Goal: Task Accomplishment & Management: Manage account settings

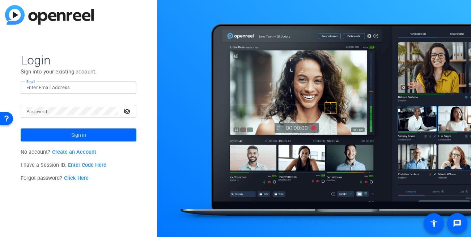
click at [49, 90] on input "Email" at bounding box center [78, 87] width 104 height 9
type input "[EMAIL_ADDRESS][DOMAIN_NAME]"
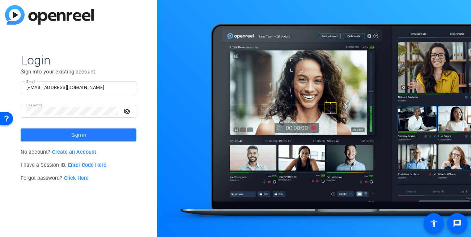
click at [86, 137] on span at bounding box center [79, 134] width 116 height 17
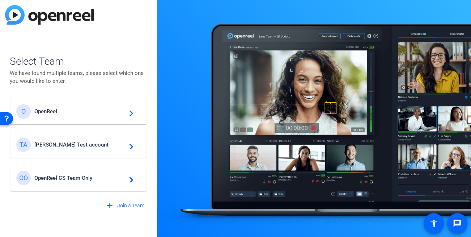
click at [161, 97] on div at bounding box center [314, 118] width 314 height 237
click at [69, 149] on div "TA [PERSON_NAME] Test account navigate_next" at bounding box center [78, 144] width 124 height 14
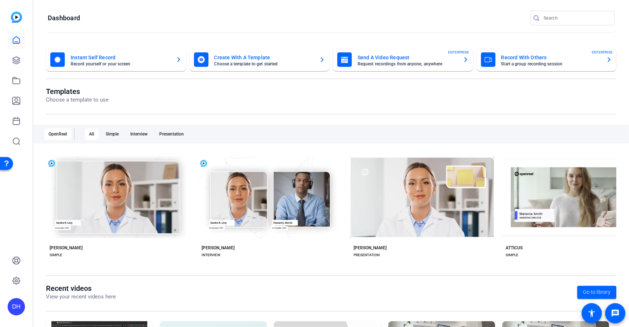
click at [19, 201] on div "DH" at bounding box center [16, 163] width 33 height 327
click at [190, 97] on openreel-page-title "Templates Choose a template to use" at bounding box center [331, 95] width 570 height 17
click at [296, 102] on openreel-page-title "Templates Choose a template to use" at bounding box center [331, 95] width 570 height 17
click at [223, 86] on openreel-dashboard-quick-actions "Instant Self Record Record yourself or your screen Create With A Template Choos…" at bounding box center [331, 67] width 570 height 39
click at [169, 31] on openreel-divider-bar at bounding box center [331, 33] width 567 height 16
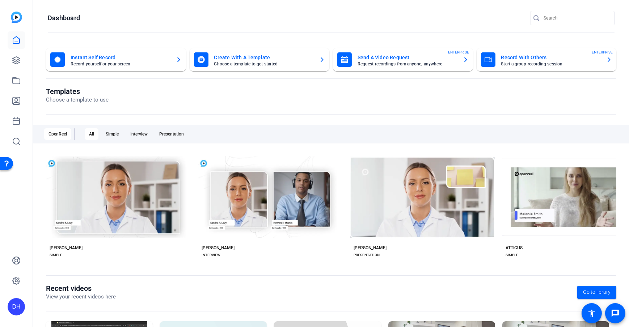
click at [185, 101] on openreel-page-title "Templates Choose a template to use" at bounding box center [331, 95] width 570 height 17
click at [103, 31] on openreel-divider-bar at bounding box center [331, 33] width 567 height 16
click at [208, 102] on openreel-page-title "Templates Choose a template to use" at bounding box center [331, 95] width 570 height 17
click at [217, 11] on openreel-page-title "Dashboard" at bounding box center [331, 18] width 567 height 14
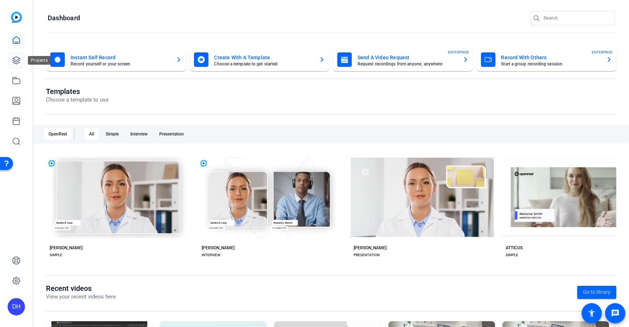
click at [15, 59] on icon at bounding box center [16, 60] width 9 height 9
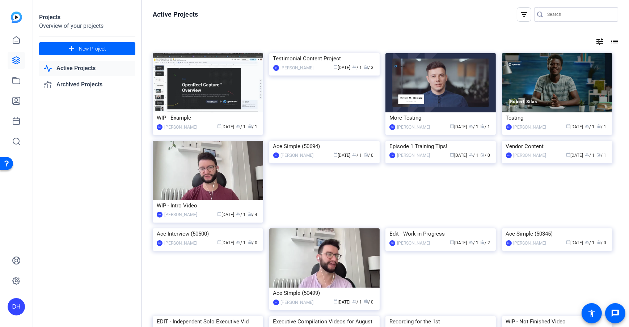
click at [64, 195] on div "Projects Overview of your projects add New Project Active Projects Archived Pro…" at bounding box center [87, 163] width 109 height 327
click at [307, 64] on div "Testimonial Content Project" at bounding box center [324, 58] width 102 height 11
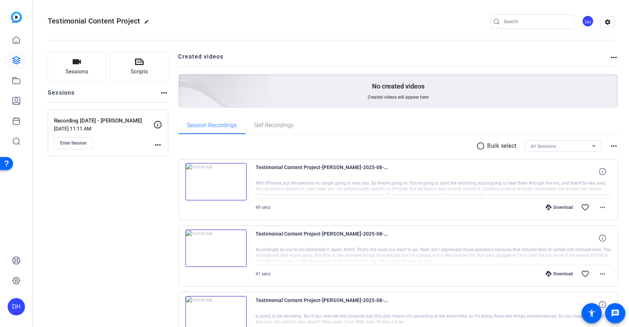
click at [174, 107] on div "Sessions Scripts Sessions more_horiz Recording [DATE] - [PERSON_NAME] [DATE] 11…" at bounding box center [330, 214] width 595 height 342
click at [13, 61] on icon at bounding box center [16, 60] width 7 height 7
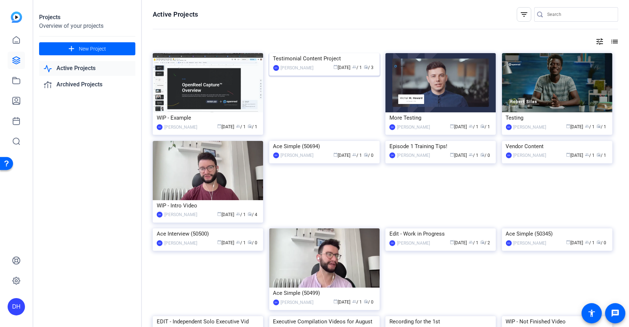
click at [304, 64] on div "Testimonial Content Project" at bounding box center [324, 58] width 102 height 11
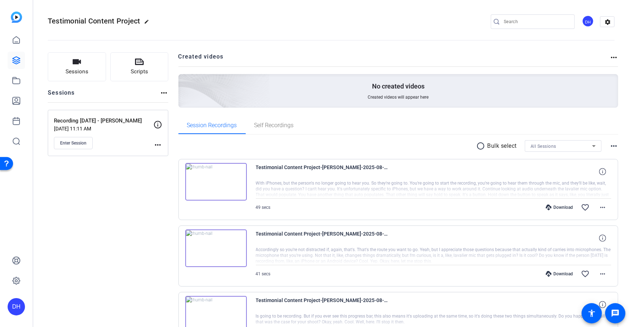
click at [173, 105] on div "Sessions Scripts Sessions more_horiz Recording [DATE] - [PERSON_NAME] [DATE] 11…" at bounding box center [330, 214] width 595 height 342
click at [165, 107] on div "Sessions Scripts Sessions more_horiz Recording [DATE] - [PERSON_NAME] [DATE] 11…" at bounding box center [108, 214] width 120 height 324
click at [76, 74] on span "Sessions" at bounding box center [76, 72] width 23 height 8
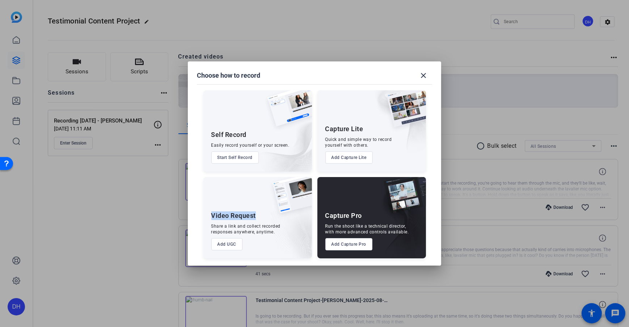
drag, startPoint x: 210, startPoint y: 213, endPoint x: 258, endPoint y: 216, distance: 48.2
click at [258, 216] on div "Video Request Share a link and collect recorded responses anywhere, anytime. Ad…" at bounding box center [257, 217] width 109 height 81
click at [222, 236] on button "Add UGC" at bounding box center [226, 244] width 31 height 12
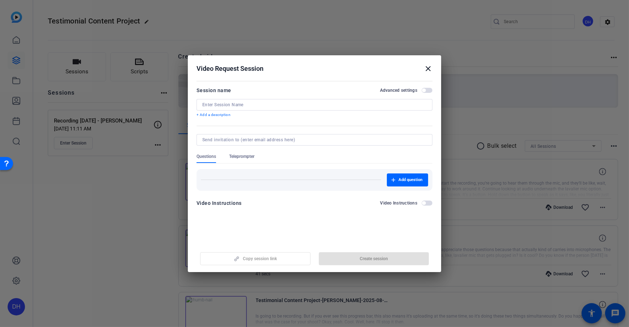
click at [231, 106] on input at bounding box center [314, 105] width 224 height 6
type input "Example Recording Link"
click at [230, 123] on form "Session name Advanced settings Example Recording Link + Add a description Quest…" at bounding box center [314, 149] width 236 height 126
click at [221, 116] on p "+ Add a description" at bounding box center [314, 115] width 236 height 6
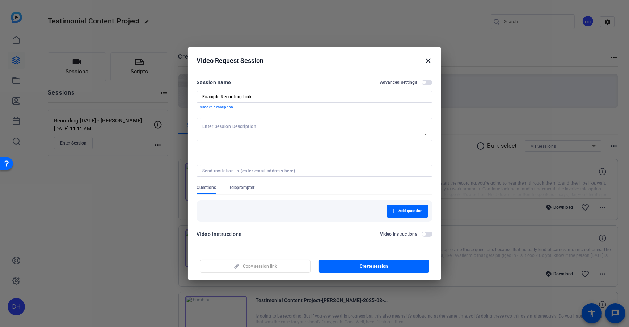
click at [256, 126] on textarea at bounding box center [314, 130] width 224 height 12
type textarea "Reminder to smile in the beginning"
click at [265, 150] on form "Session name Advanced settings Example Recording Link - Remove description Remi…" at bounding box center [314, 160] width 236 height 165
click at [207, 184] on div at bounding box center [314, 181] width 236 height 8
click at [244, 188] on span "Teleprompter" at bounding box center [241, 188] width 25 height 6
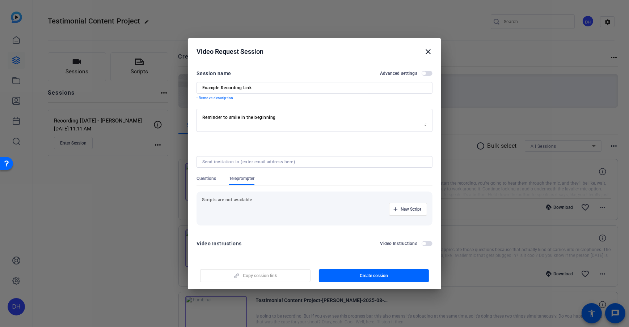
click at [207, 181] on span "Questions" at bounding box center [206, 179] width 20 height 6
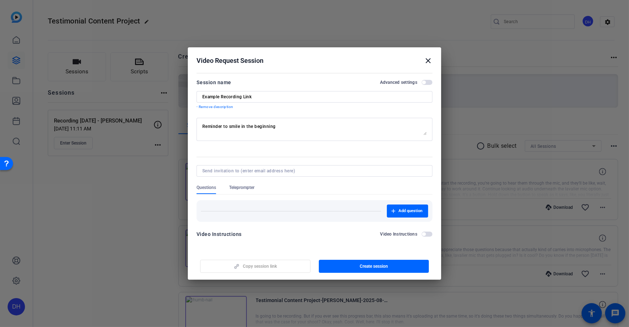
click at [251, 185] on span "Teleprompter" at bounding box center [241, 188] width 25 height 6
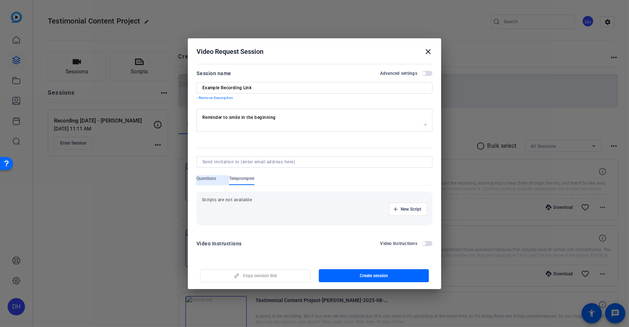
click at [204, 177] on span "Questions" at bounding box center [206, 179] width 20 height 6
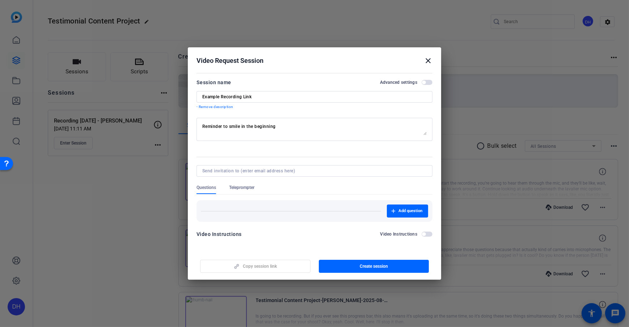
click at [295, 191] on div "Questions Teleprompter" at bounding box center [314, 189] width 236 height 9
click at [238, 187] on span "Teleprompter" at bounding box center [241, 188] width 25 height 6
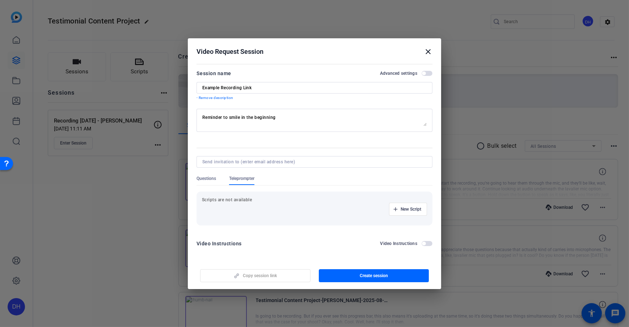
click at [292, 236] on form "Session name Advanced settings Example Recording Link - Remove description Remi…" at bounding box center [314, 160] width 236 height 183
click at [253, 236] on div "Video Instructions Video Instructions" at bounding box center [314, 245] width 236 height 13
click at [263, 104] on form "Session name Advanced settings Example Recording Link - Remove description Remi…" at bounding box center [314, 160] width 236 height 183
click at [264, 103] on form "Session name Advanced settings Example Recording Link - Remove description Remi…" at bounding box center [314, 160] width 236 height 183
click at [360, 236] on span "Create session" at bounding box center [374, 276] width 28 height 6
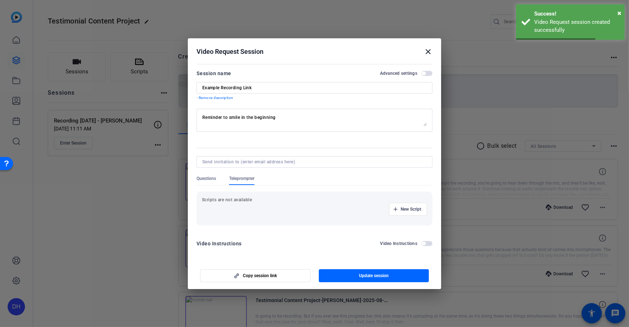
click at [425, 52] on mat-icon "close" at bounding box center [428, 51] width 9 height 9
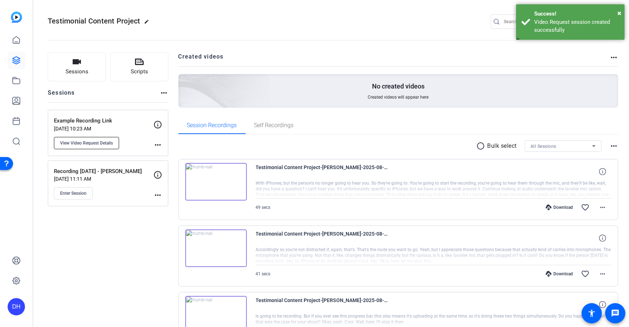
click at [77, 147] on button "View Video Request Details" at bounding box center [86, 143] width 65 height 12
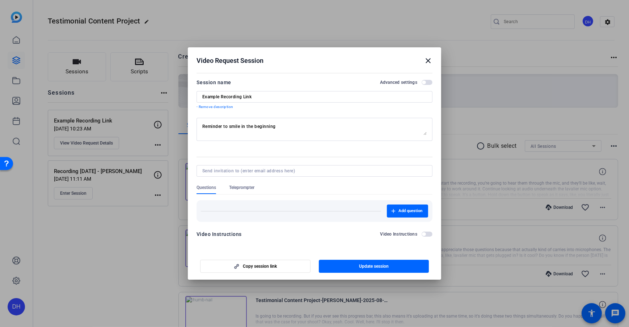
click at [250, 97] on input "Example Recording Link" at bounding box center [314, 97] width 224 height 6
click at [268, 94] on input "Example Recording Link" at bounding box center [314, 97] width 224 height 6
type input "Example Recording Link 2"
click at [373, 236] on span "button" at bounding box center [374, 266] width 110 height 17
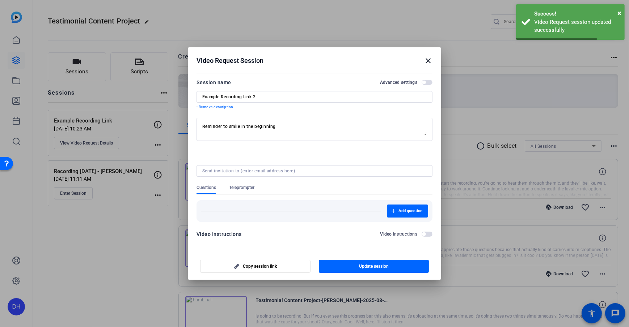
click at [241, 155] on form "Session name Advanced settings Example Recording Link 2 - Remove description Re…" at bounding box center [314, 160] width 236 height 165
click at [262, 236] on span "button" at bounding box center [255, 266] width 110 height 17
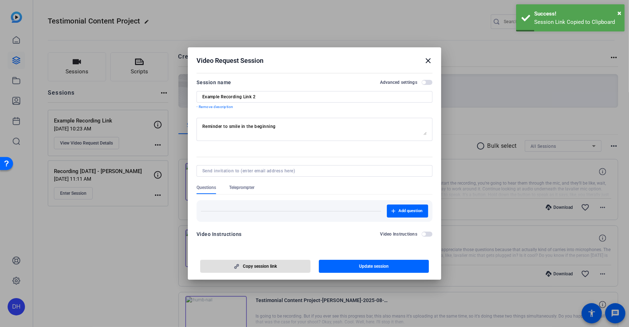
click at [238, 236] on mat-dialog-content "Session name Advanced settings Example Recording Link 2 - Remove description Re…" at bounding box center [314, 161] width 253 height 180
click at [258, 236] on span "Copy session link" at bounding box center [260, 267] width 34 height 6
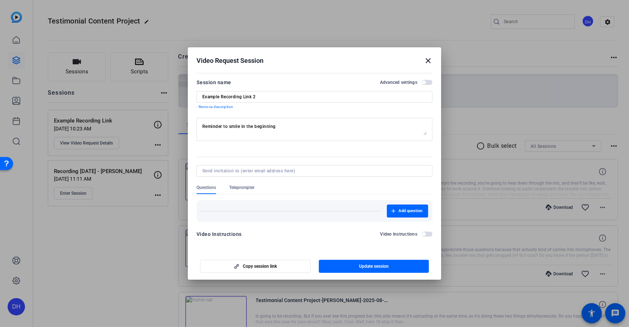
click at [242, 236] on mat-dialog-content "Session name Advanced settings Example Recording Link 2 - Remove description Re…" at bounding box center [314, 161] width 253 height 180
click at [351, 63] on div "Video Request Session close" at bounding box center [314, 60] width 236 height 9
click at [247, 236] on span "Copy session link" at bounding box center [260, 267] width 34 height 6
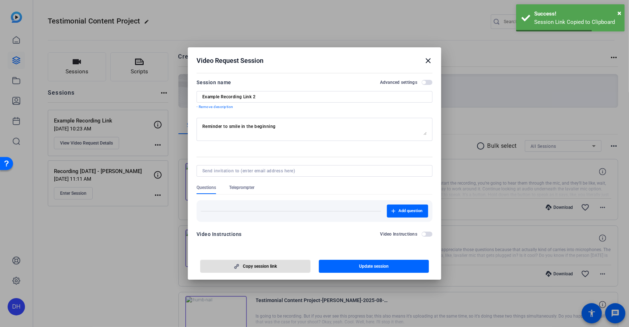
click at [315, 70] on h2 "Video Request Session close" at bounding box center [314, 59] width 253 height 24
drag, startPoint x: 429, startPoint y: 59, endPoint x: 420, endPoint y: 72, distance: 16.5
click at [429, 59] on mat-icon "close" at bounding box center [428, 60] width 9 height 9
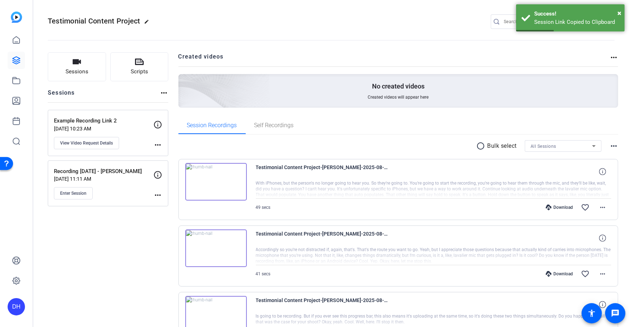
click at [173, 95] on div "Sessions Scripts Sessions more_horiz Example Recording Link 2 [DATE] 10:23 AM V…" at bounding box center [330, 214] width 595 height 342
click at [171, 89] on div "Sessions Scripts Sessions more_horiz Example Recording Link 2 [DATE] 10:23 AM V…" at bounding box center [330, 214] width 595 height 342
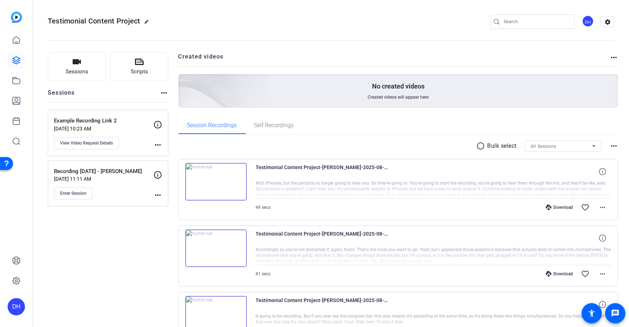
drag, startPoint x: 119, startPoint y: 250, endPoint x: 247, endPoint y: 242, distance: 128.7
click at [119, 236] on div "Sessions Scripts Sessions more_horiz Example Recording Link 2 [DATE] 10:23 AM V…" at bounding box center [108, 214] width 120 height 324
click at [105, 236] on div "Sessions Scripts Sessions more_horiz Example Recording Link 2 [DATE] 10:23 AM V…" at bounding box center [108, 214] width 120 height 324
click at [171, 90] on div "Sessions Scripts Sessions more_horiz Example Recording Link 2 [DATE] 10:23 AM V…" at bounding box center [330, 214] width 595 height 342
click at [176, 88] on div "Sessions Scripts Sessions more_horiz Example Recording Link 2 Aug 21, 2025 @ 10…" at bounding box center [330, 247] width 595 height 409
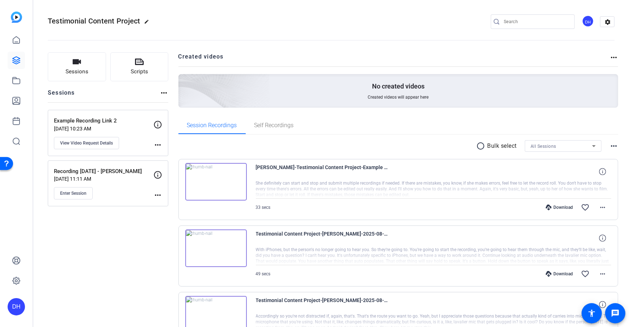
click at [176, 88] on div "Sessions Scripts Sessions more_horiz Example Recording Link 2 Aug 21, 2025 @ 10…" at bounding box center [330, 247] width 595 height 409
click at [175, 100] on div "Sessions Scripts Sessions more_horiz Example Recording Link 2 Aug 21, 2025 @ 10…" at bounding box center [330, 247] width 595 height 409
click at [169, 104] on div "Sessions Scripts Sessions more_horiz Example Recording Link 2 Aug 21, 2025 @ 10…" at bounding box center [330, 247] width 595 height 409
click at [18, 104] on icon at bounding box center [16, 100] width 7 height 7
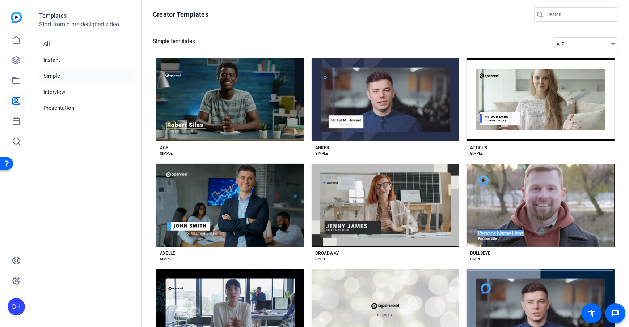
click at [100, 171] on aside "Templates Start from a pre-designed video All Instant Simple Interview Presenta…" at bounding box center [87, 163] width 109 height 327
click at [18, 102] on icon at bounding box center [16, 100] width 7 height 7
click at [301, 154] on div "ACE SIMPLE" at bounding box center [230, 148] width 148 height 15
click at [319, 151] on div "SIMPLE" at bounding box center [321, 154] width 13 height 6
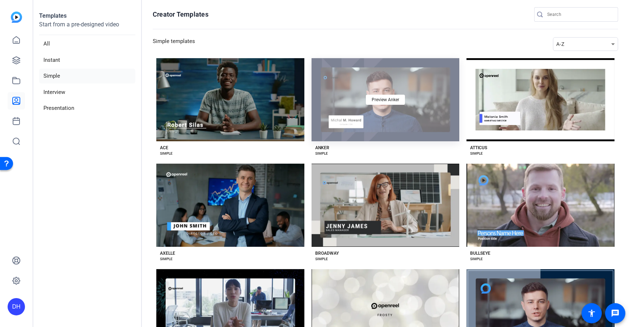
click at [314, 132] on div "Preview Anker" at bounding box center [385, 99] width 148 height 83
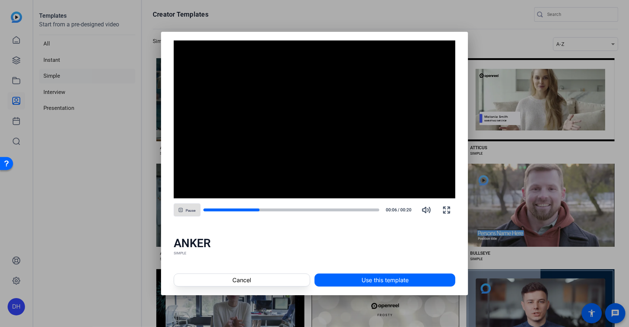
click at [315, 253] on div "SIMPLE" at bounding box center [315, 254] width 282 height 6
click at [353, 283] on span at bounding box center [385, 280] width 140 height 17
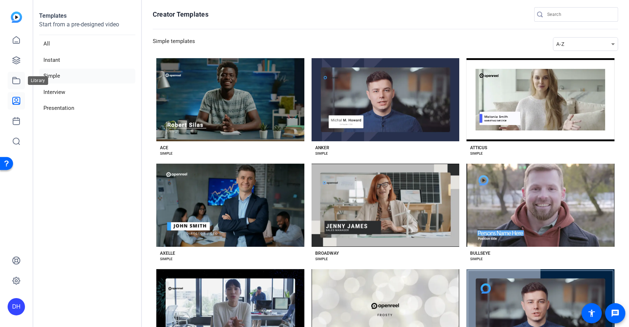
click at [17, 84] on icon at bounding box center [16, 80] width 7 height 7
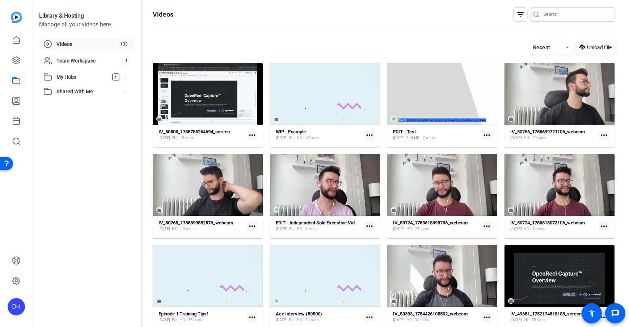
click at [297, 132] on strong "WIP - Example" at bounding box center [291, 131] width 30 height 5
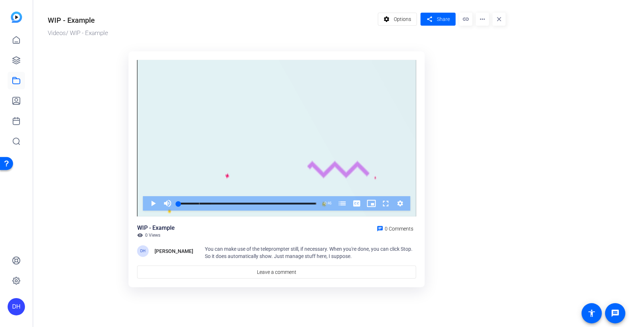
click at [475, 135] on ktd-grid "Video Player is loading. Play Video Play Mute Current Time 0:00 / Duration 0:46…" at bounding box center [277, 170] width 458 height 246
click at [441, 16] on span "Share" at bounding box center [443, 20] width 13 height 8
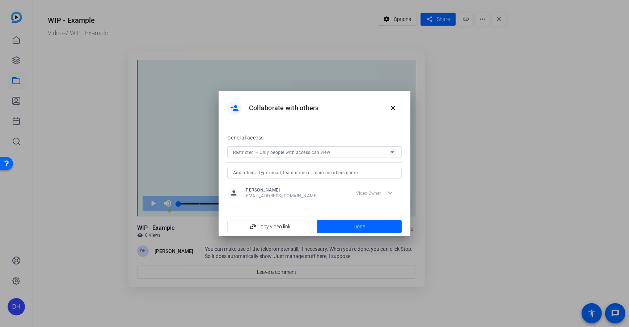
click at [314, 154] on span "Restricted – Only people with access can view" at bounding box center [281, 152] width 97 height 5
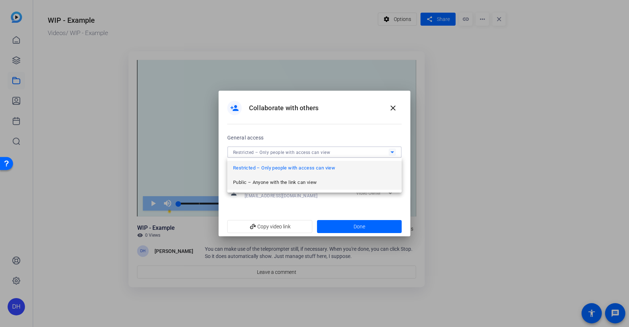
click at [273, 185] on span "Public – Anyone with the link can view" at bounding box center [275, 182] width 84 height 9
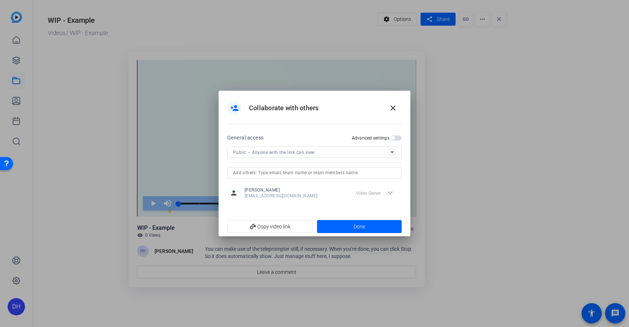
click at [395, 138] on span "button" at bounding box center [396, 138] width 11 height 5
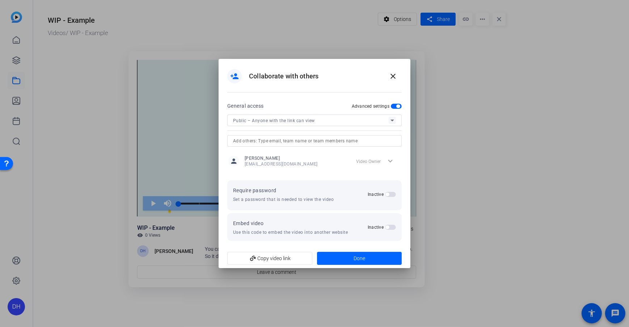
click at [390, 229] on span "button" at bounding box center [390, 227] width 11 height 5
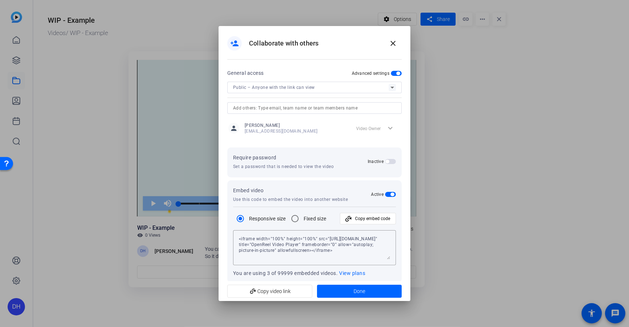
click at [282, 85] on span "Public – Anyone with the link can view" at bounding box center [274, 87] width 82 height 5
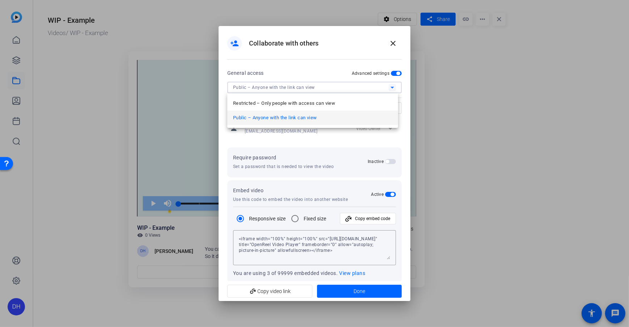
click at [301, 119] on span "Public – Anyone with the link can view" at bounding box center [275, 118] width 84 height 9
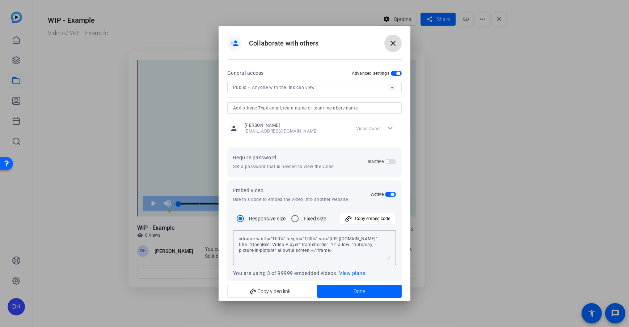
click at [397, 39] on span at bounding box center [392, 43] width 17 height 17
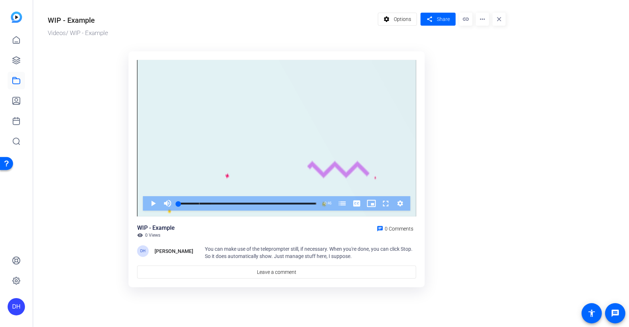
click at [483, 20] on mat-icon "more_horiz" at bounding box center [482, 19] width 13 height 13
click at [20, 69] on div at bounding box center [314, 163] width 629 height 327
click at [17, 58] on icon at bounding box center [16, 60] width 9 height 9
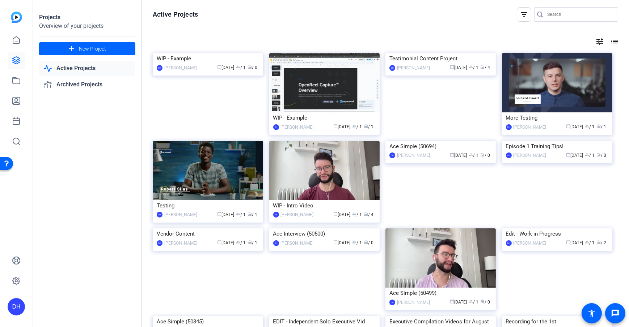
click at [17, 58] on icon at bounding box center [16, 60] width 9 height 9
click at [448, 64] on div "Testimonial Content Project" at bounding box center [440, 58] width 102 height 11
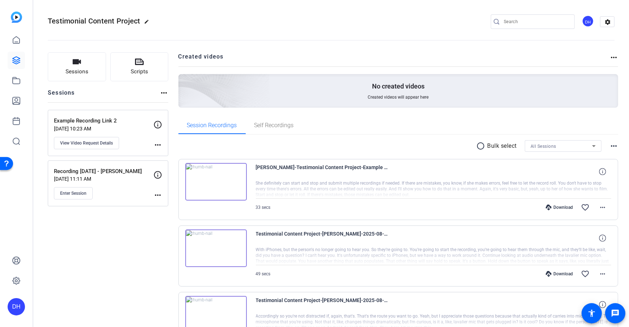
click at [175, 90] on div "Sessions Scripts Sessions more_horiz Example Recording Link 2 Aug 21, 2025 @ 10…" at bounding box center [330, 247] width 595 height 409
click at [175, 103] on div "Sessions Scripts Sessions more_horiz Example Recording Link 2 Aug 21, 2025 @ 10…" at bounding box center [330, 247] width 595 height 409
click at [167, 112] on div "Example Recording Link 2 Aug 21, 2025 @ 10:23 AM View Video Request Details mor…" at bounding box center [108, 133] width 120 height 46
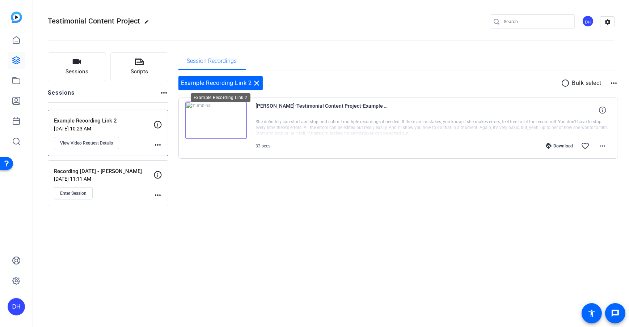
click at [257, 85] on mat-icon "close" at bounding box center [257, 83] width 9 height 9
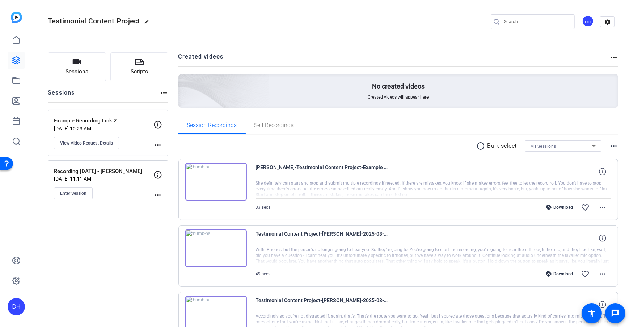
click at [584, 25] on div "DH" at bounding box center [588, 21] width 12 height 12
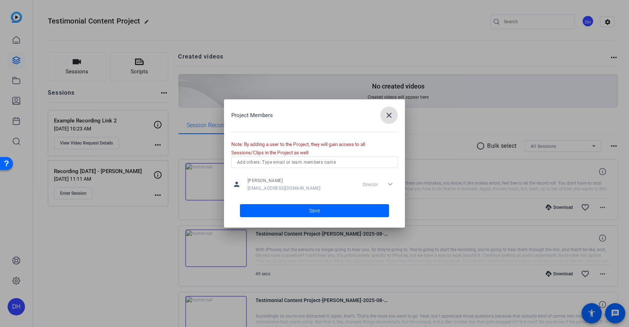
click at [301, 165] on input "text" at bounding box center [314, 162] width 155 height 9
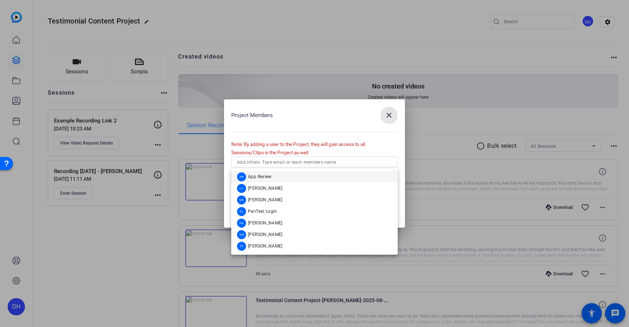
drag, startPoint x: 392, startPoint y: 116, endPoint x: 342, endPoint y: 195, distance: 93.5
click at [392, 116] on mat-icon "close" at bounding box center [389, 115] width 9 height 9
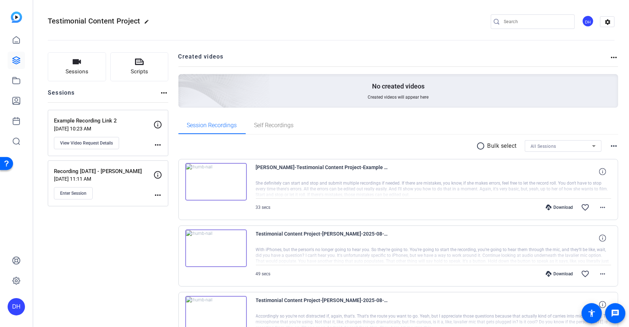
click at [169, 80] on div "Sessions Scripts Sessions more_horiz Example Recording Link 2 Aug 21, 2025 @ 10…" at bounding box center [330, 247] width 595 height 409
click at [171, 82] on div "Sessions Scripts Sessions more_horiz Example Recording Link 2 Aug 21, 2025 @ 10…" at bounding box center [330, 247] width 595 height 409
click at [582, 17] on div "DH" at bounding box center [588, 21] width 12 height 12
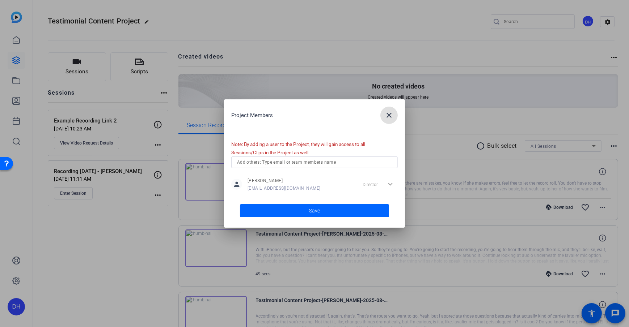
click at [394, 118] on span "button" at bounding box center [388, 115] width 17 height 17
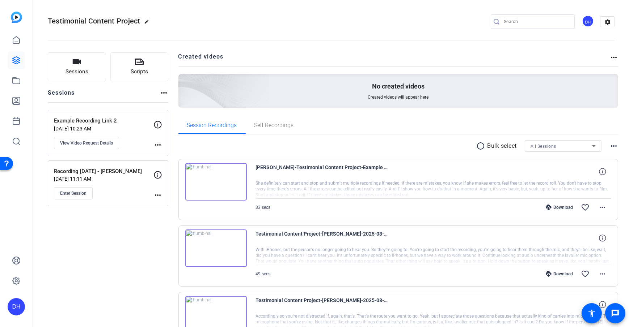
click at [238, 35] on openreel-divider-bar at bounding box center [331, 38] width 567 height 22
click at [22, 39] on link at bounding box center [16, 39] width 17 height 17
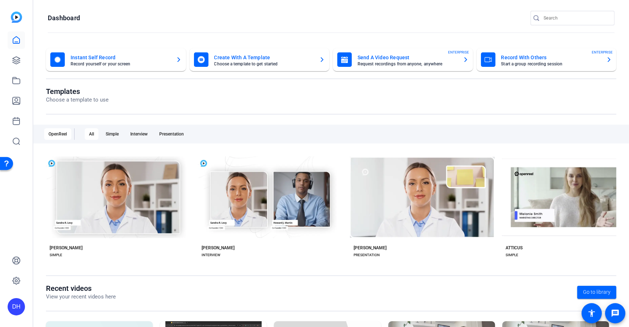
click at [18, 309] on div "DH" at bounding box center [16, 306] width 17 height 17
click at [92, 301] on mat-icon "logout" at bounding box center [96, 296] width 9 height 9
